Goal: Information Seeking & Learning: Learn about a topic

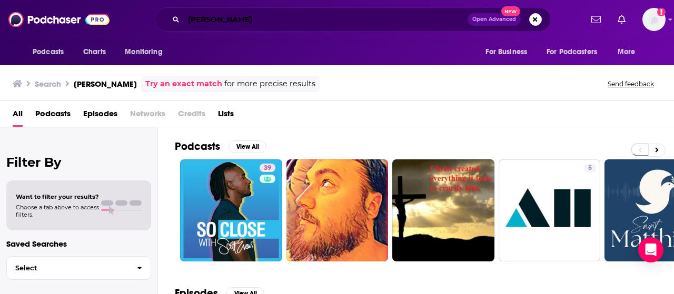
click at [353, 17] on input "[PERSON_NAME]" at bounding box center [326, 19] width 284 height 17
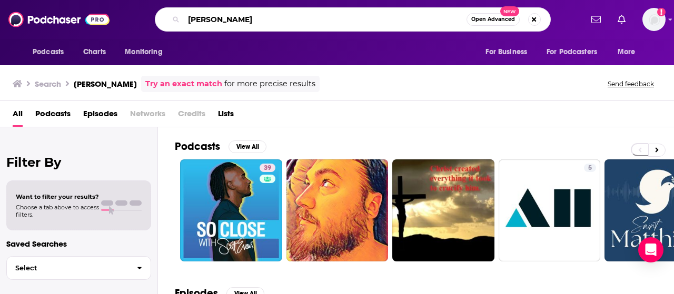
click at [353, 17] on input "[PERSON_NAME]" at bounding box center [325, 19] width 283 height 17
type input "1000 hours outside"
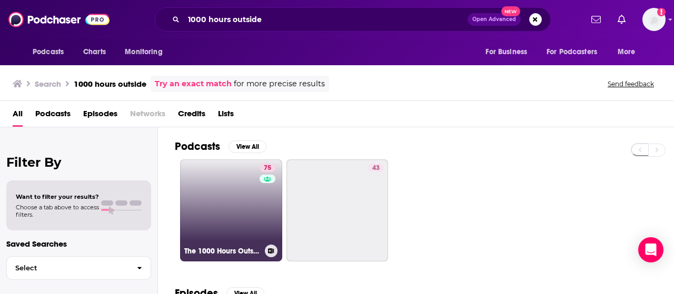
click at [206, 188] on link "75 The 1000 Hours Outside Podcast" at bounding box center [231, 210] width 102 height 102
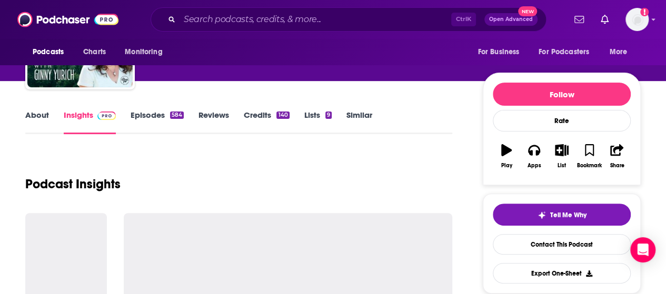
scroll to position [82, 0]
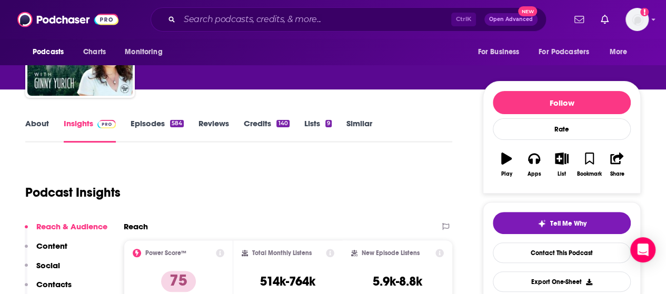
click at [32, 129] on link "About" at bounding box center [37, 130] width 24 height 24
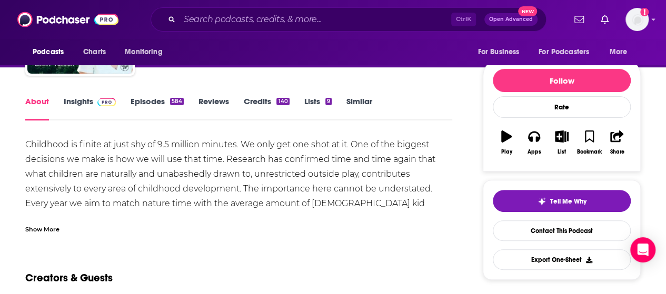
scroll to position [105, 0]
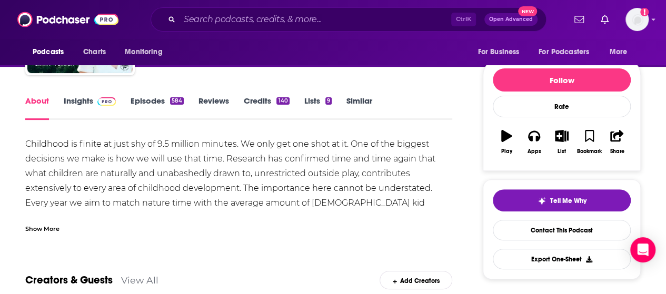
click at [51, 225] on div "Show More" at bounding box center [42, 228] width 34 height 10
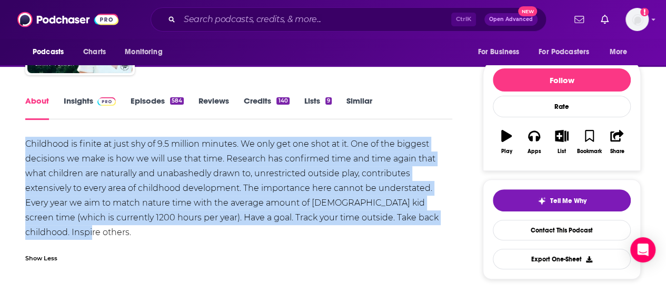
drag, startPoint x: 62, startPoint y: 231, endPoint x: 22, endPoint y: 142, distance: 97.5
copy div "Childhood is finite at just shy of 9.5 million minutes. We only get one shot at…"
click at [83, 107] on link "Insights" at bounding box center [90, 108] width 52 height 24
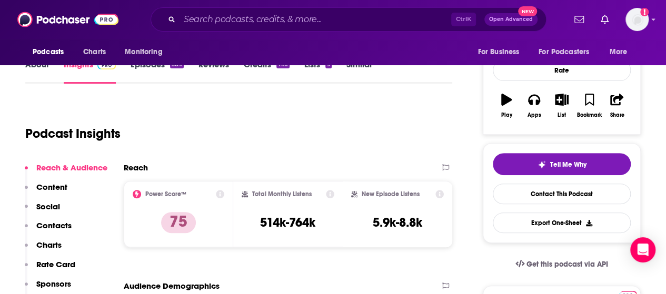
scroll to position [167, 0]
